Goal: Information Seeking & Learning: Learn about a topic

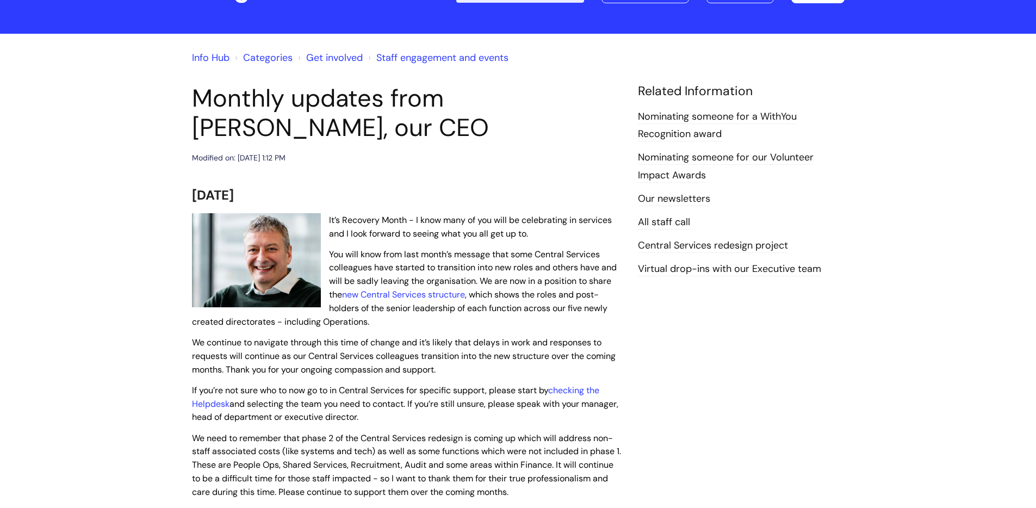
scroll to position [79, 0]
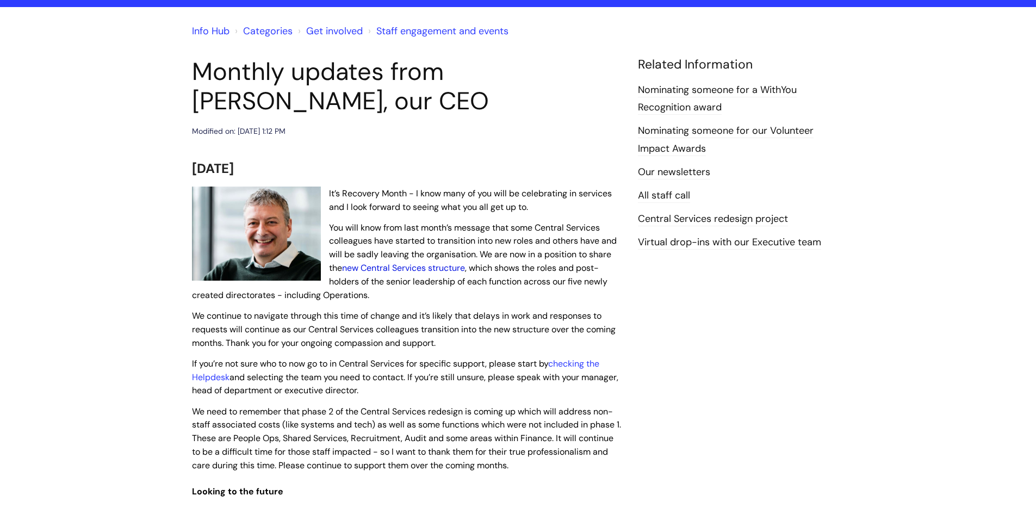
click at [426, 268] on link "new Central Services structure" at bounding box center [403, 267] width 123 height 11
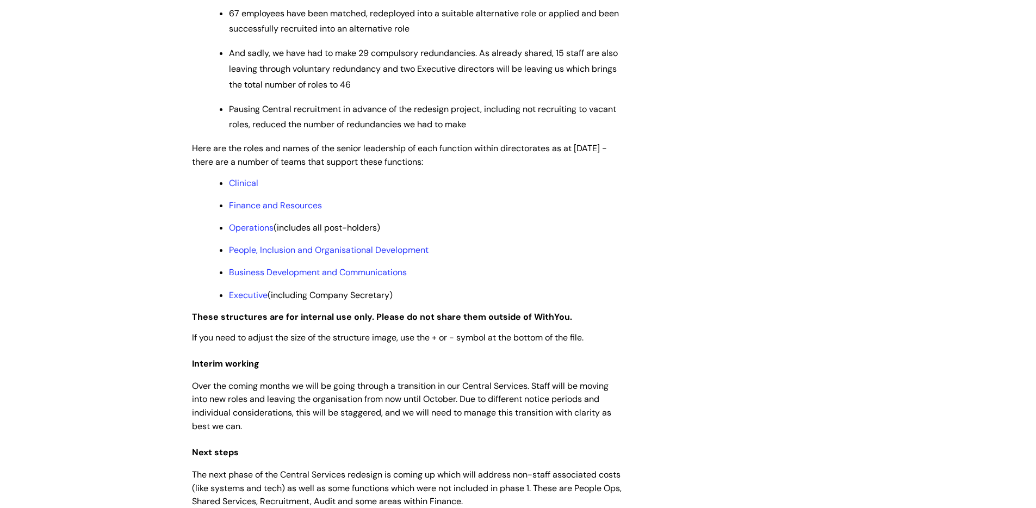
scroll to position [937, 0]
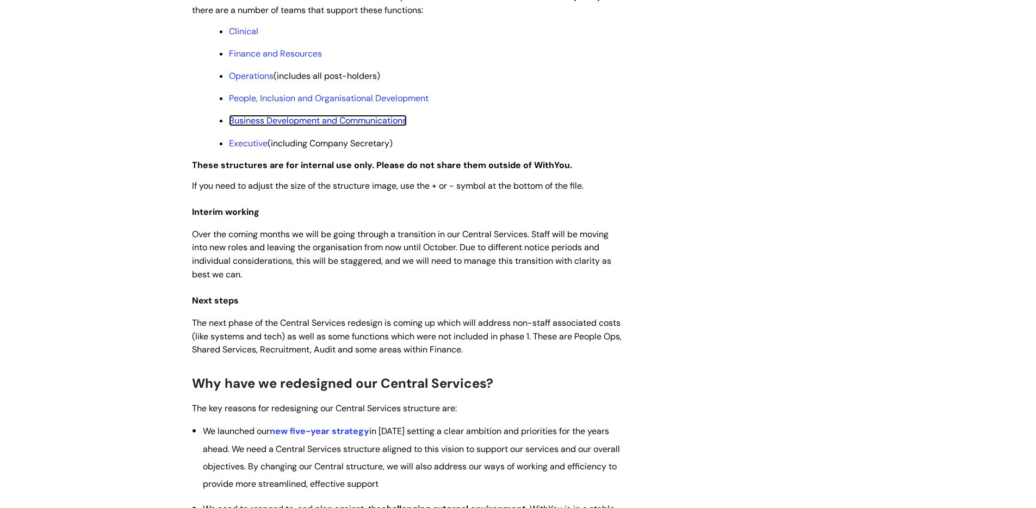
drag, startPoint x: 290, startPoint y: 130, endPoint x: 310, endPoint y: 156, distance: 32.5
click at [290, 126] on link "Business Development and Communications" at bounding box center [318, 120] width 178 height 11
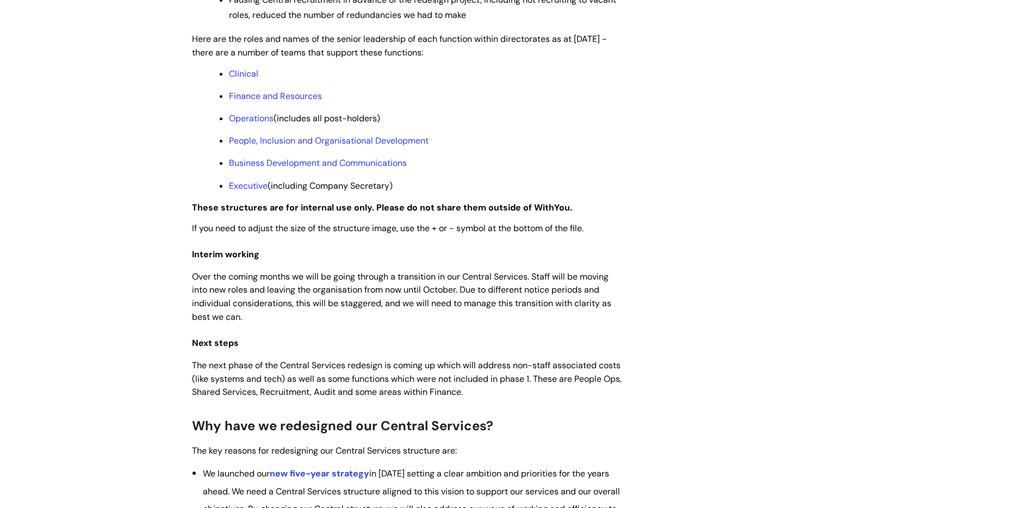
scroll to position [867, 0]
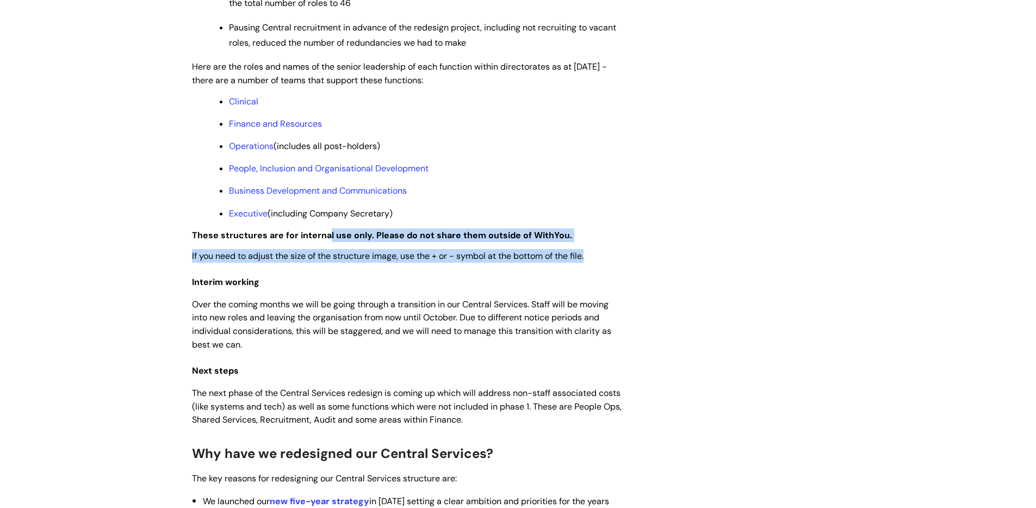
drag, startPoint x: 326, startPoint y: 247, endPoint x: 602, endPoint y: 283, distance: 279.0
click at [602, 283] on div "Use this to find out the latest information about WithYou's Central redesign pr…" at bounding box center [406, 354] width 429 height 2032
click at [619, 263] on p "If you need to adjust the size of the structure image, use the + or - symbol at…" at bounding box center [406, 256] width 429 height 14
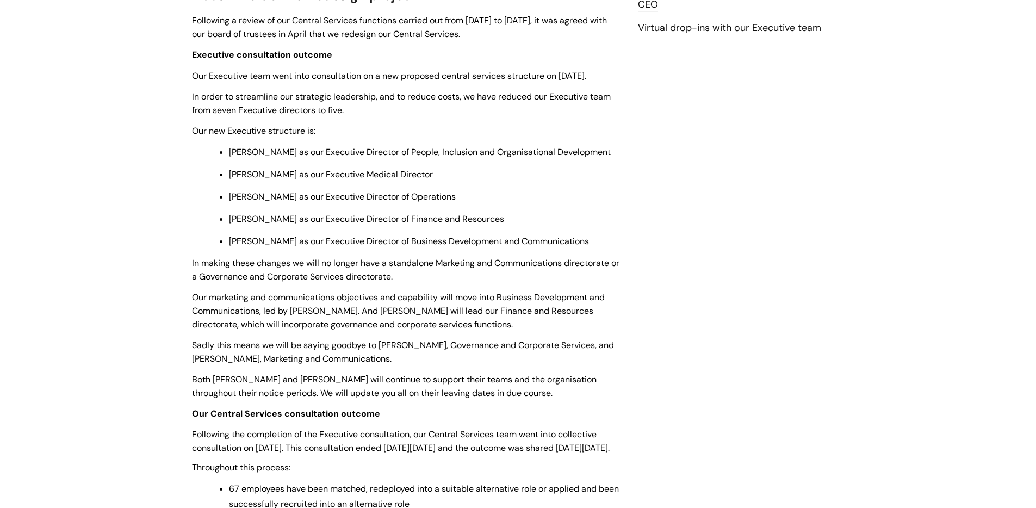
scroll to position [311, 0]
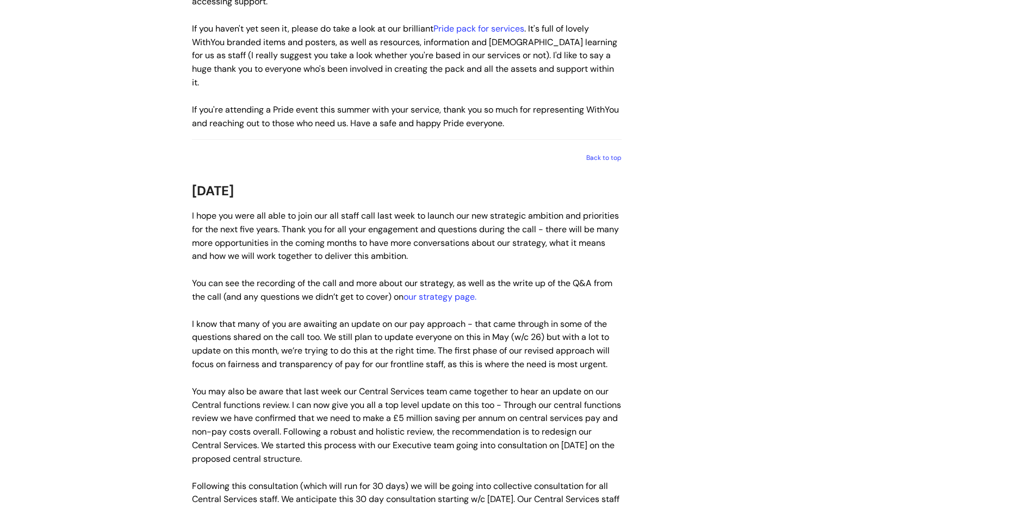
scroll to position [2109, 0]
